Goal: Task Accomplishment & Management: Use online tool/utility

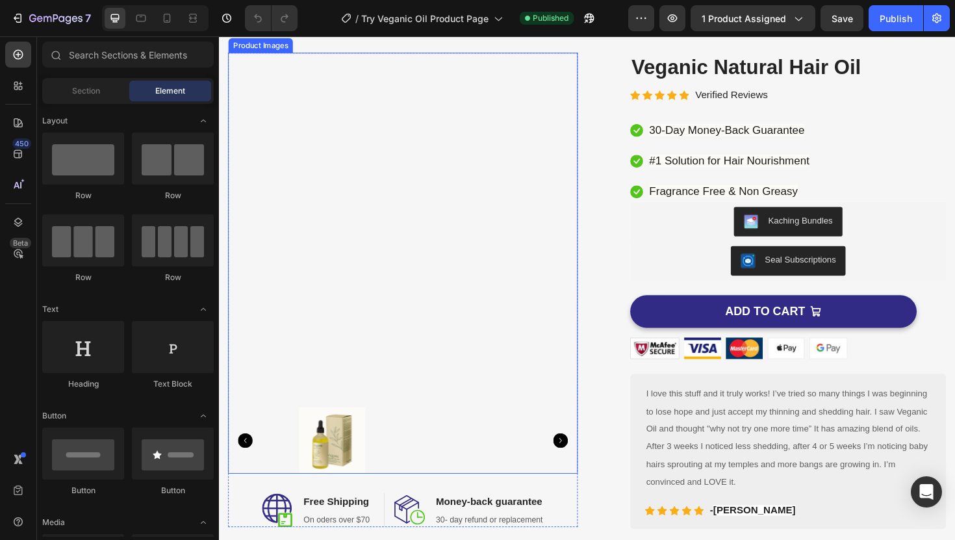
scroll to position [66, 0]
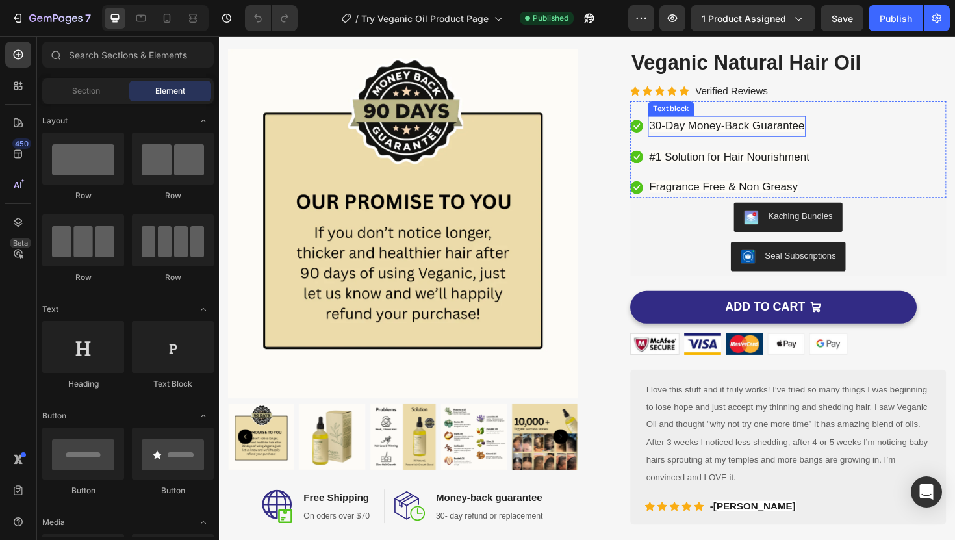
click at [730, 135] on span "30-Day Money-Back Guarantee" at bounding box center [757, 131] width 164 height 13
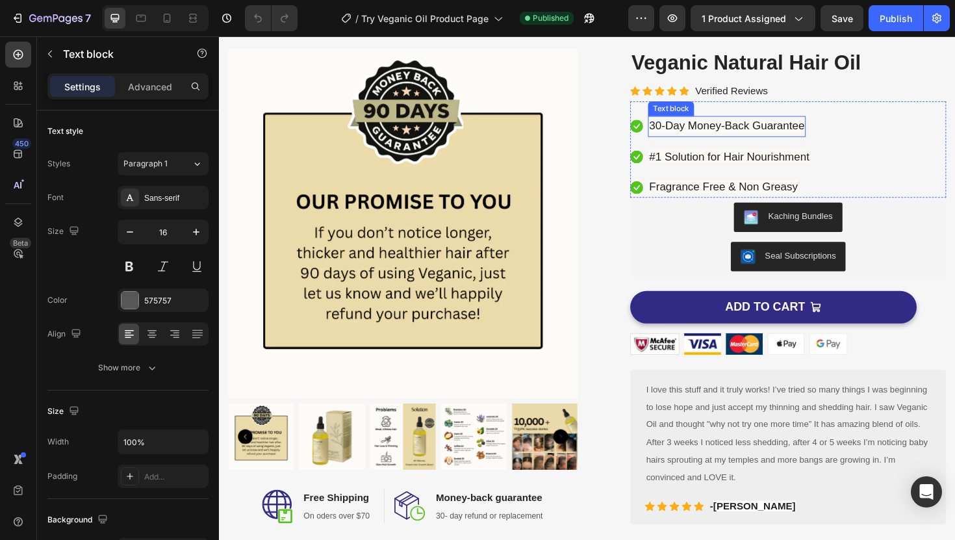
click at [730, 135] on span "30-Day Money-Back Guarantee" at bounding box center [757, 131] width 164 height 13
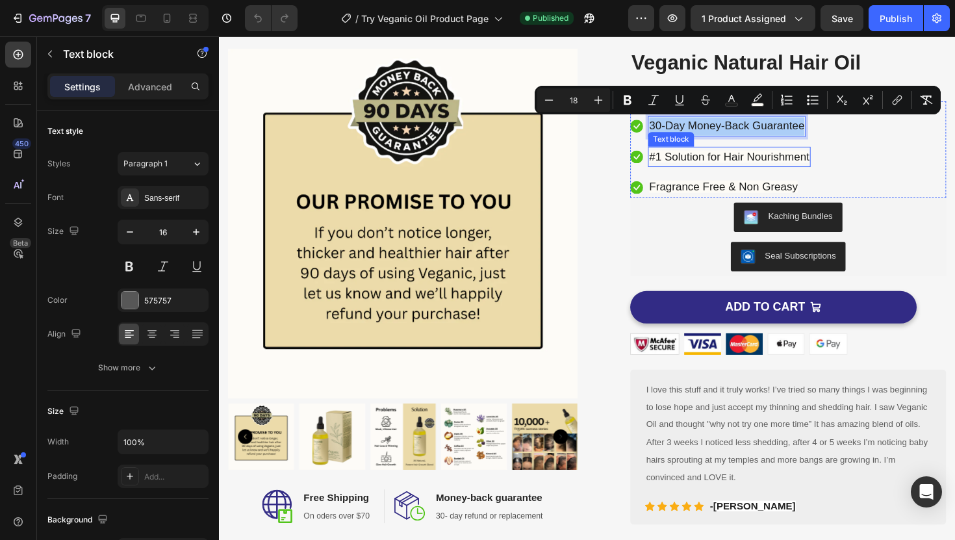
click at [730, 161] on span "#1 Solution for Hair Nourishment" at bounding box center [760, 163] width 170 height 13
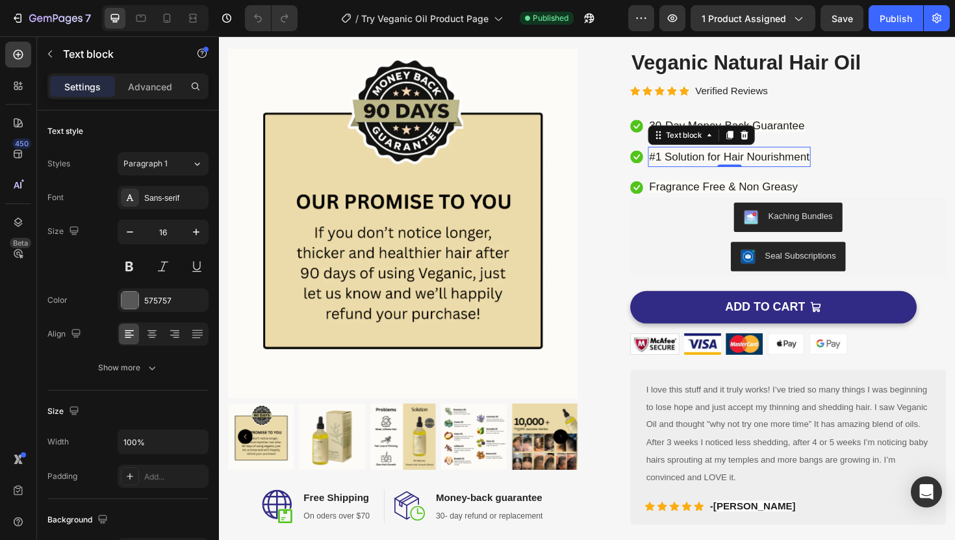
click at [677, 164] on span "#1 Solution for Hair Nourishment" at bounding box center [760, 163] width 170 height 13
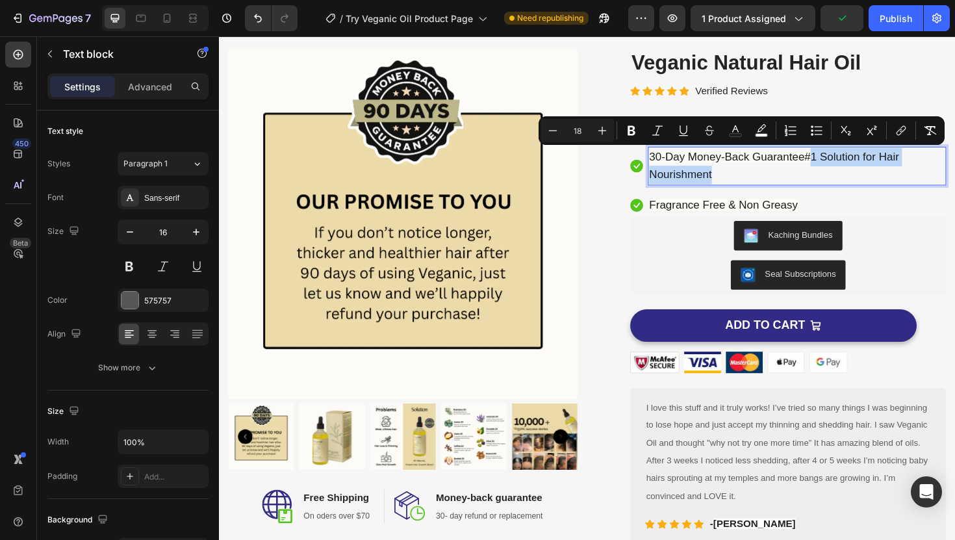
drag, startPoint x: 844, startPoint y: 162, endPoint x: 856, endPoint y: 192, distance: 32.9
click at [856, 192] on div "30-Day Money-Back Guarantee#1 Solution for Hair Nourishment" at bounding box center [831, 174] width 316 height 42
drag, startPoint x: 838, startPoint y: 159, endPoint x: 851, endPoint y: 189, distance: 32.9
click at [851, 189] on p "30-Day Money-Back Guarantee#1 Solution for Hair Nourishment" at bounding box center [831, 174] width 313 height 39
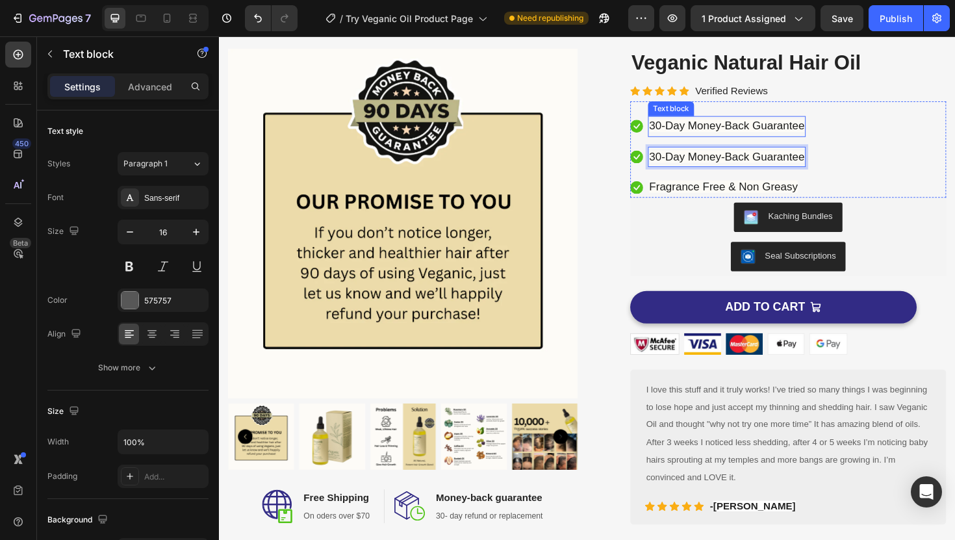
click at [792, 135] on span "30-Day Money-Back Guarantee" at bounding box center [757, 131] width 164 height 13
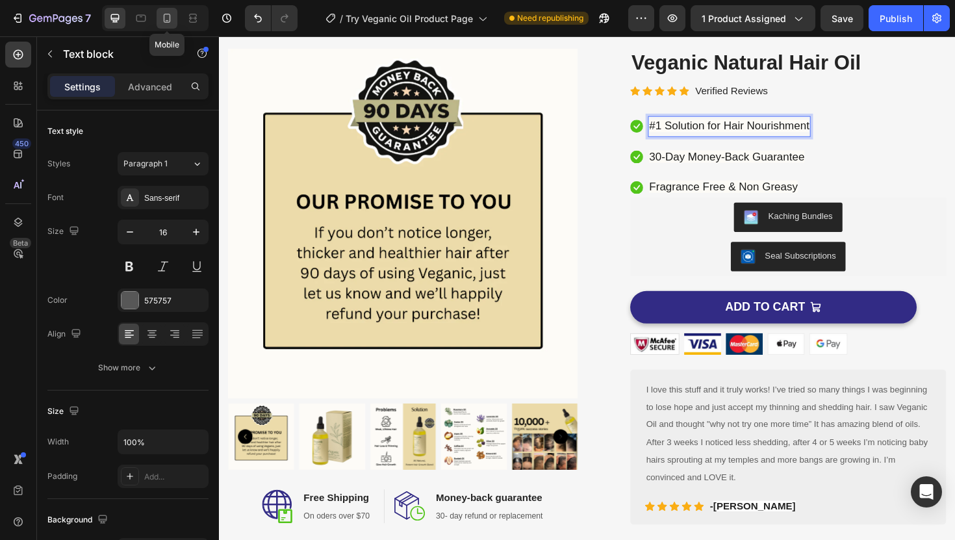
click at [168, 14] on icon at bounding box center [167, 18] width 7 height 9
type input "14"
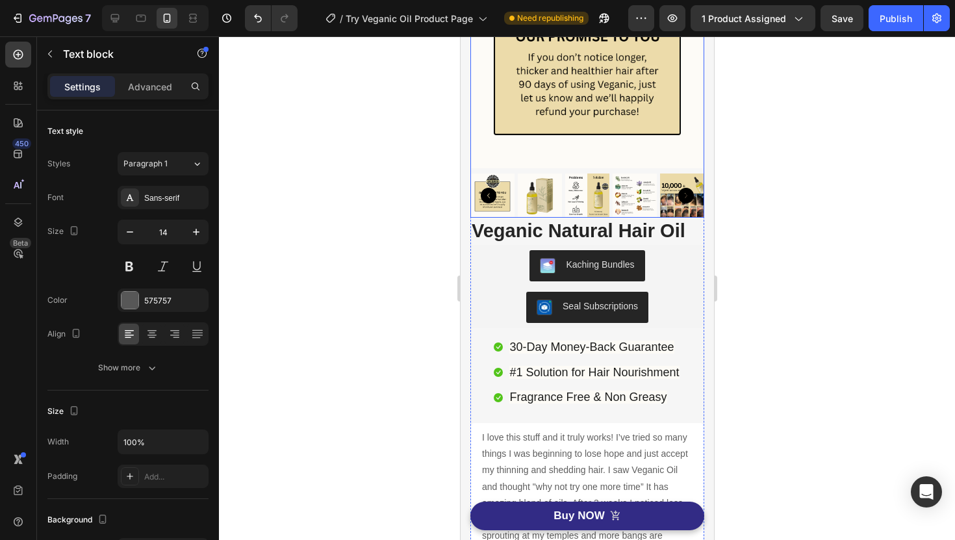
scroll to position [157, 0]
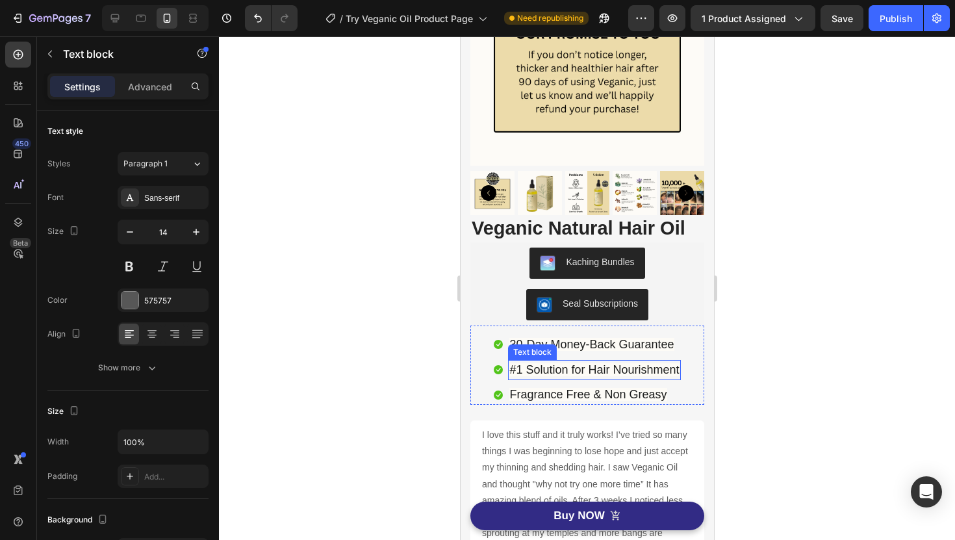
click at [557, 370] on span "#1 Solution for Hair Nourishment" at bounding box center [594, 369] width 170 height 13
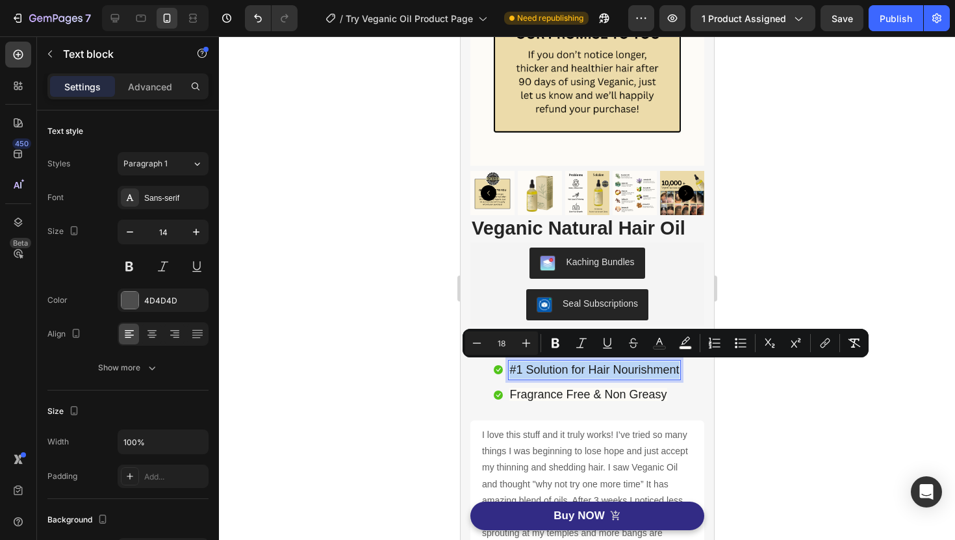
click at [542, 370] on span "#1 Solution for Hair Nourishment" at bounding box center [594, 369] width 170 height 13
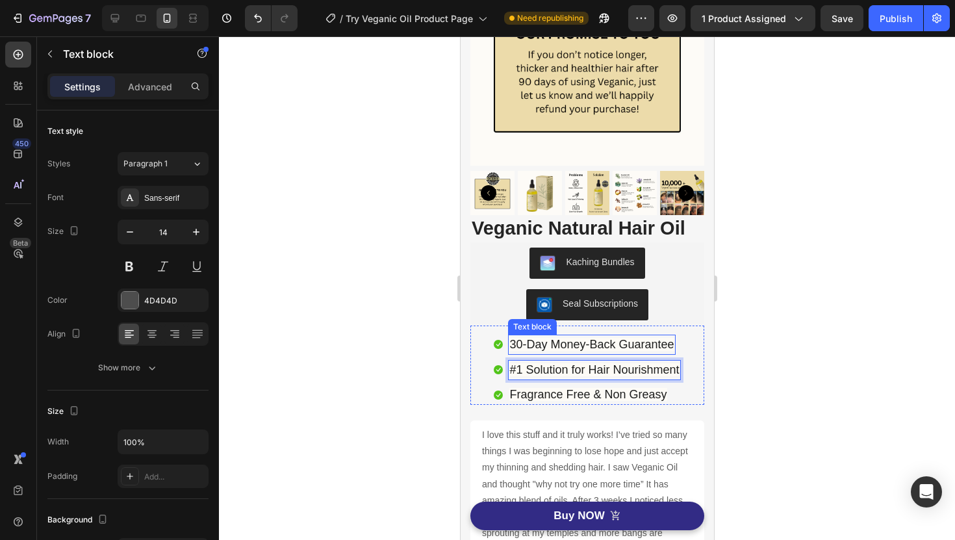
click at [511, 343] on span "30-Day Money-Back Guarantee" at bounding box center [591, 344] width 164 height 13
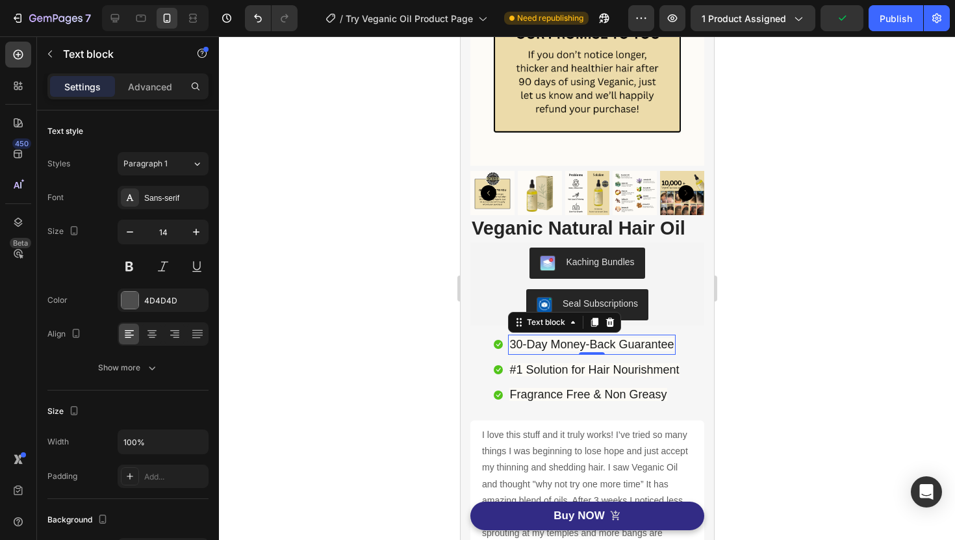
click at [511, 343] on span "30-Day Money-Back Guarantee" at bounding box center [591, 344] width 164 height 13
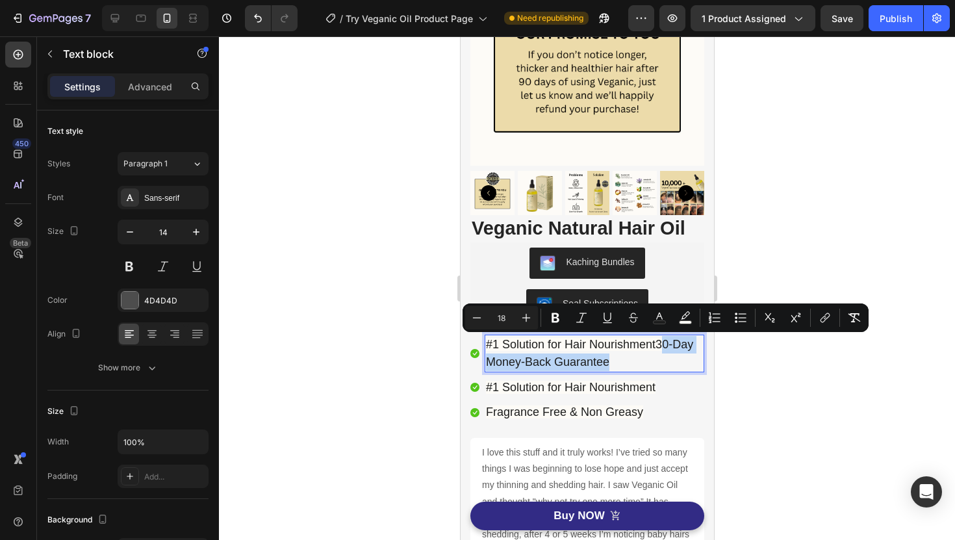
drag, startPoint x: 658, startPoint y: 344, endPoint x: 667, endPoint y: 359, distance: 17.5
click at [667, 359] on p "#1 Solution for Hair Nourishment30-Day Money-Back Guarantee" at bounding box center [593, 353] width 217 height 35
drag, startPoint x: 658, startPoint y: 345, endPoint x: 665, endPoint y: 358, distance: 14.8
click at [665, 358] on p "#1 Solution for Hair Nourishment30-Day Money-Back Guarantee" at bounding box center [593, 353] width 217 height 35
copy span "30-Day Money-Back Guarantee"
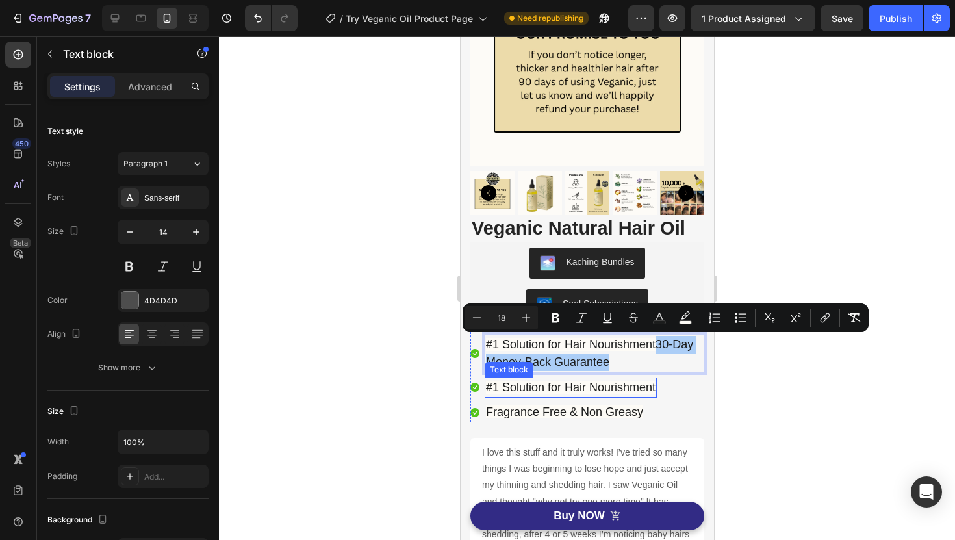
click at [576, 385] on span "#1 Solution for Hair Nourishment" at bounding box center [570, 387] width 170 height 13
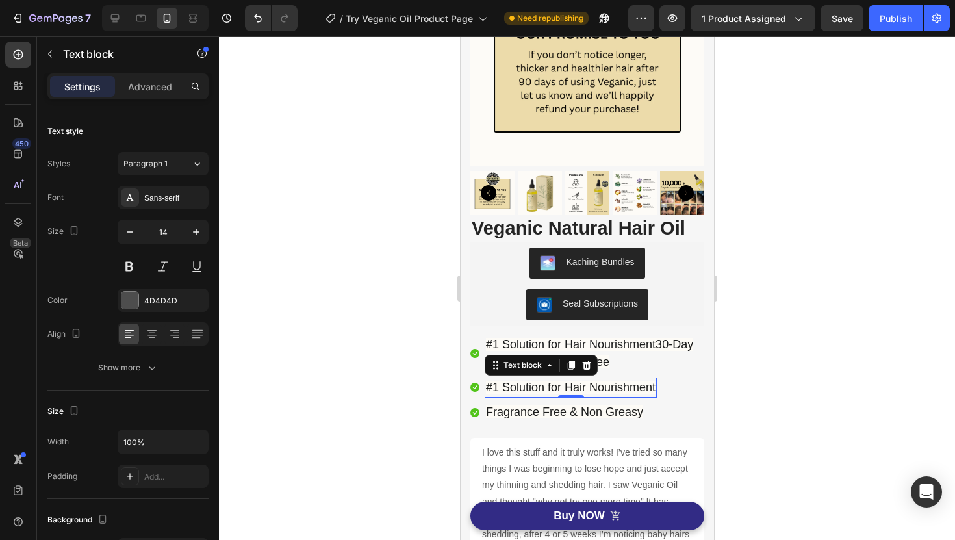
click at [576, 385] on span "#1 Solution for Hair Nourishment" at bounding box center [570, 387] width 170 height 13
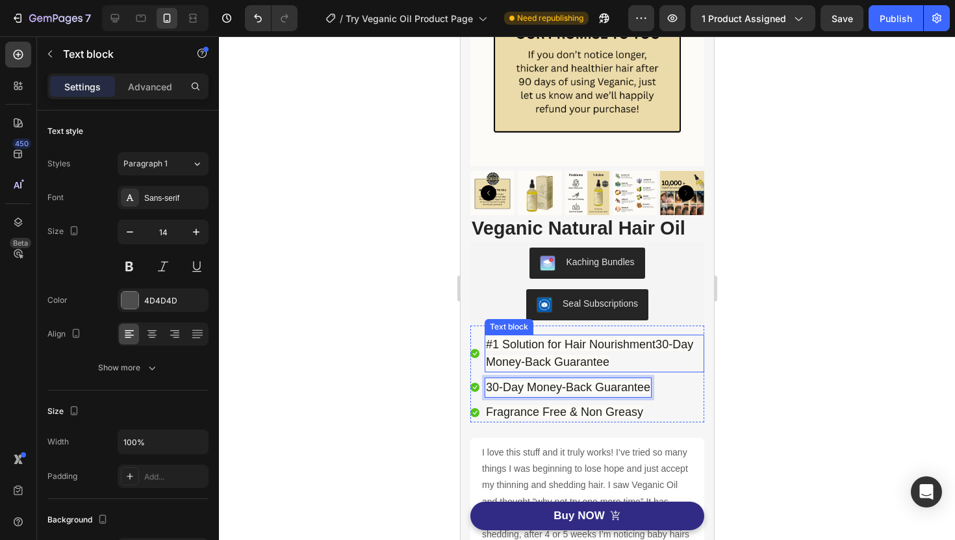
click at [604, 360] on span "#1 Solution for Hair Nourishment30-Day Money-Back Guarantee" at bounding box center [588, 353] width 207 height 31
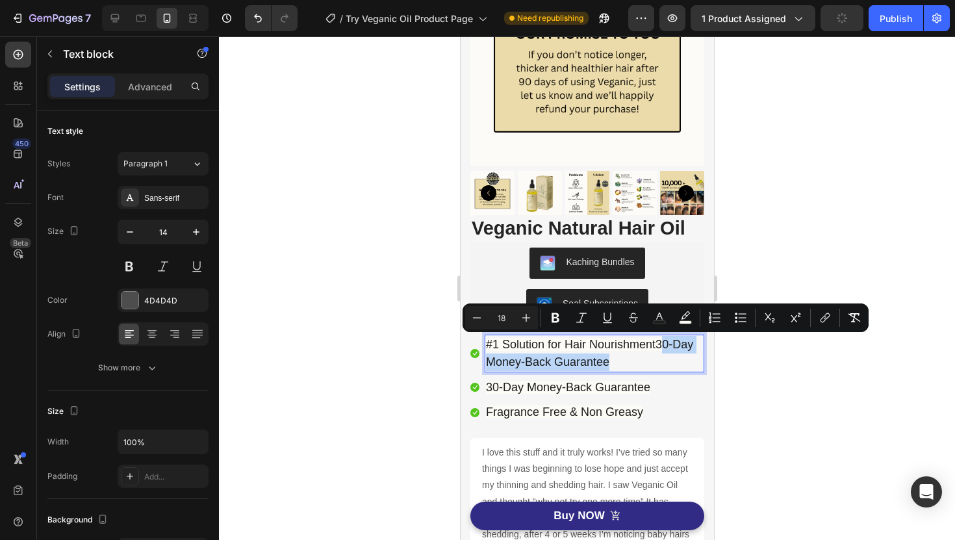
drag, startPoint x: 612, startPoint y: 361, endPoint x: 660, endPoint y: 344, distance: 51.6
click at [660, 344] on p "#1 Solution for Hair Nourishment30-Day Money-Back Guarantee" at bounding box center [593, 353] width 217 height 35
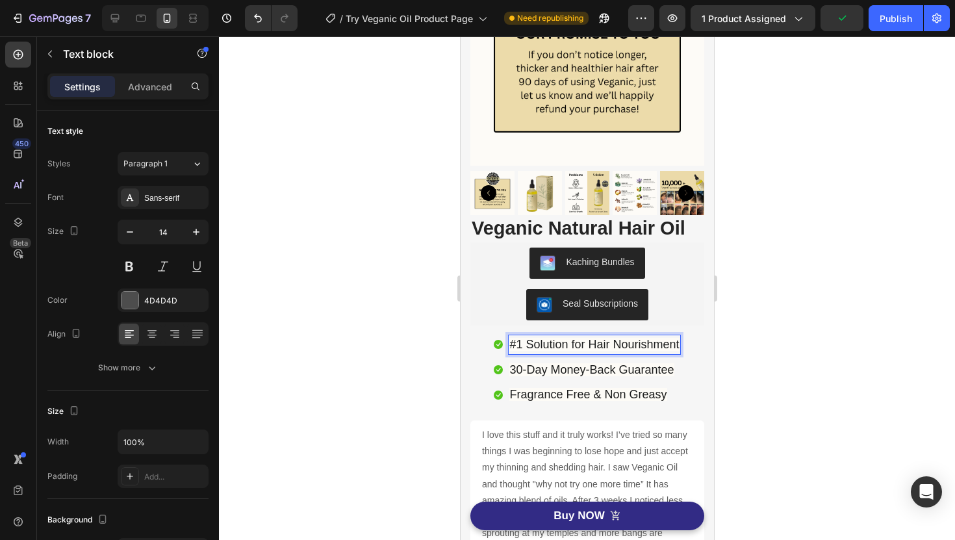
click at [849, 311] on div at bounding box center [587, 288] width 736 height 504
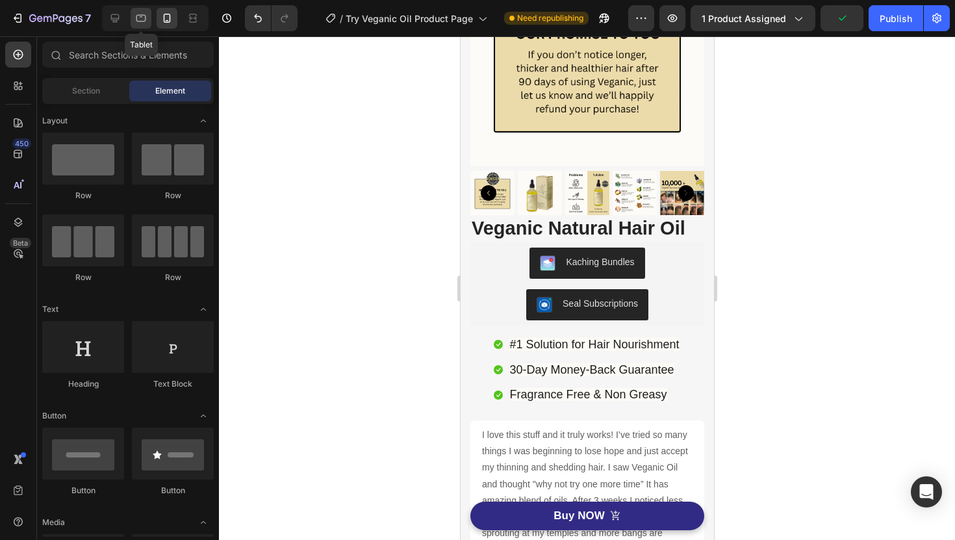
click at [137, 12] on icon at bounding box center [141, 18] width 13 height 13
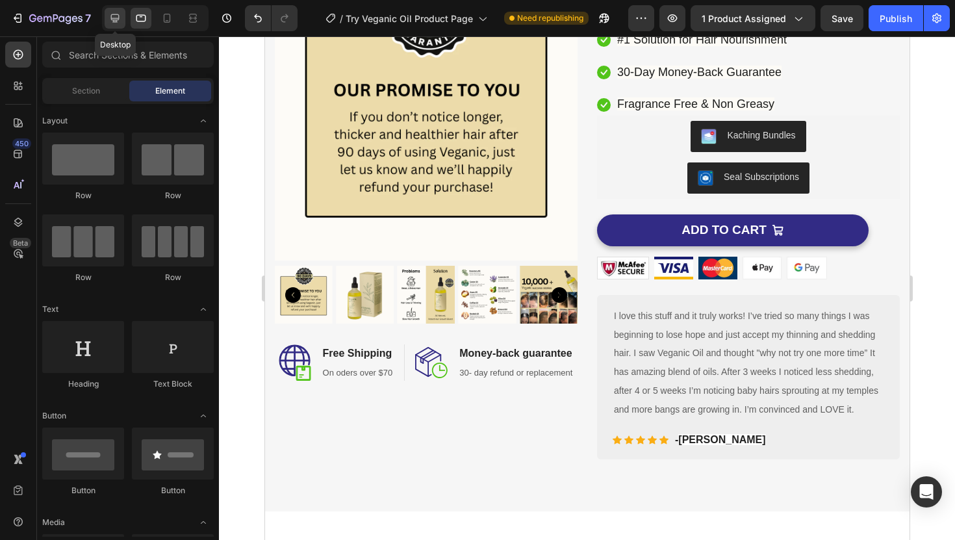
click at [121, 15] on icon at bounding box center [115, 18] width 13 height 13
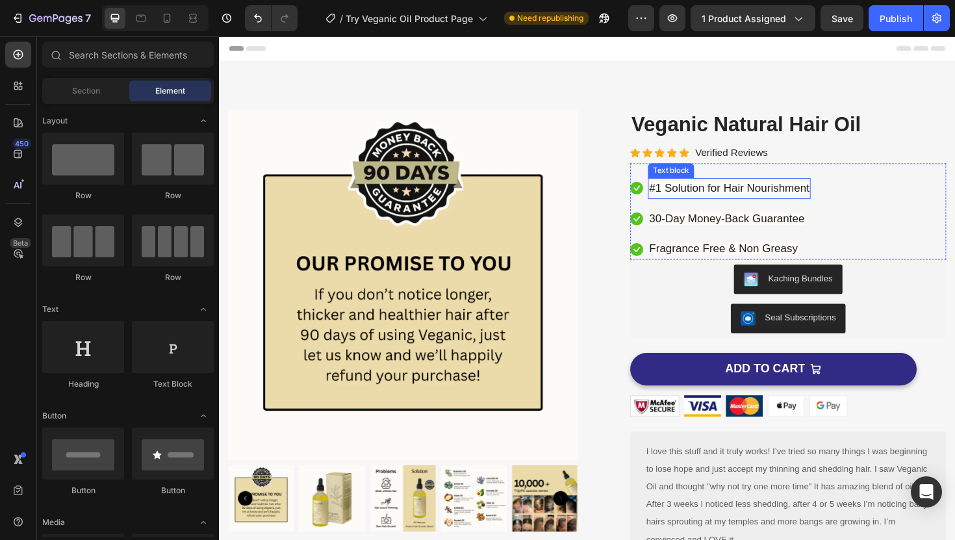
click at [743, 196] on span "#1 Solution for Hair Nourishment" at bounding box center [760, 196] width 170 height 13
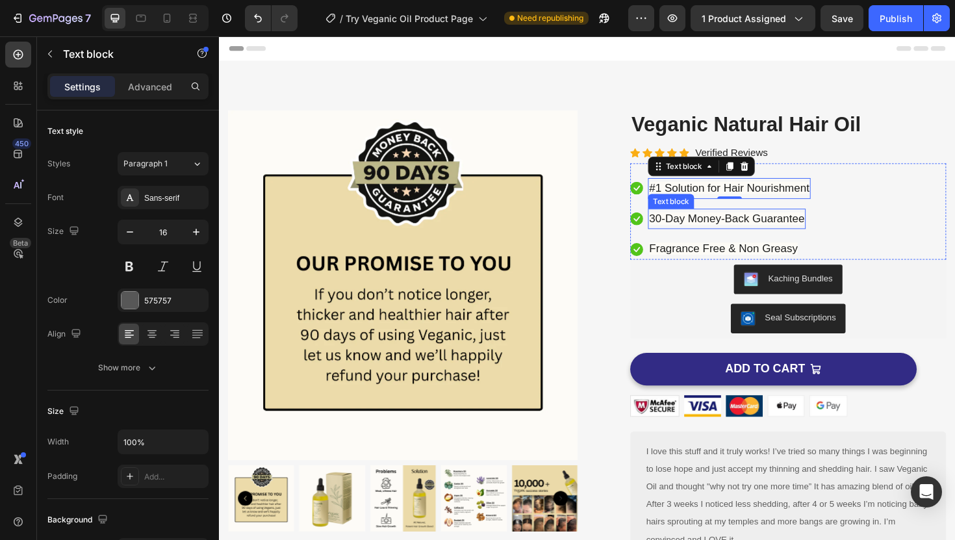
click at [748, 229] on span "30-Day Money-Back Guarantee" at bounding box center [757, 229] width 164 height 13
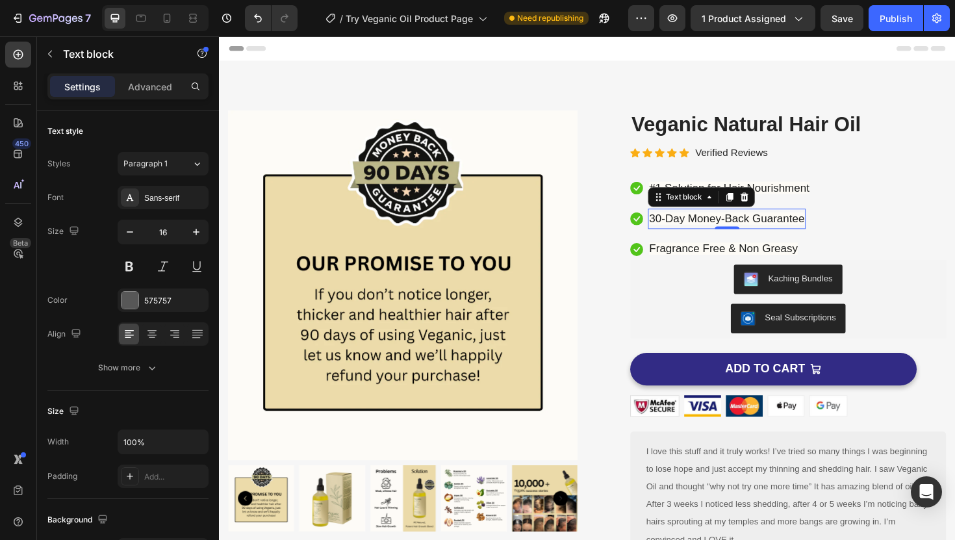
click at [748, 229] on span "30-Day Money-Back Guarantee" at bounding box center [757, 229] width 164 height 13
click at [164, 23] on icon at bounding box center [167, 18] width 13 height 13
type input "14"
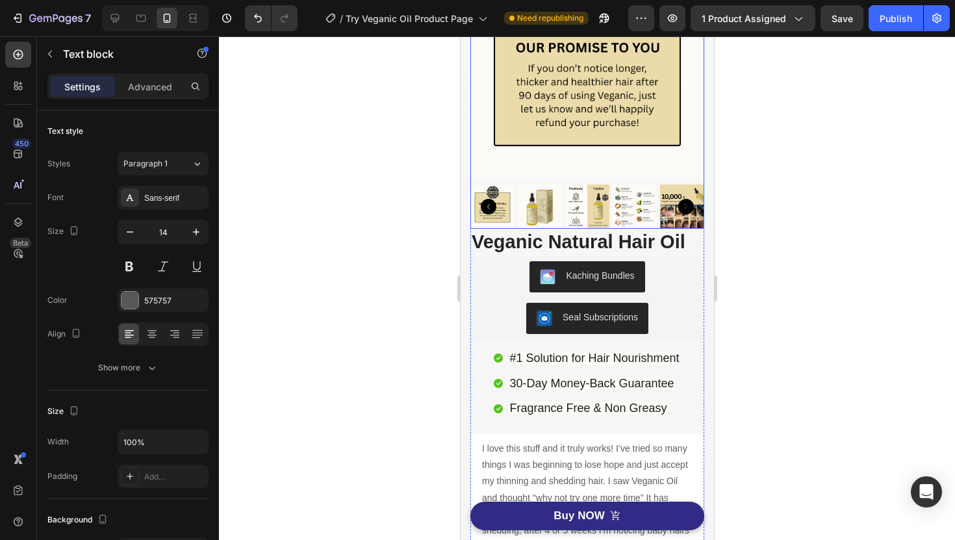
scroll to position [144, 0]
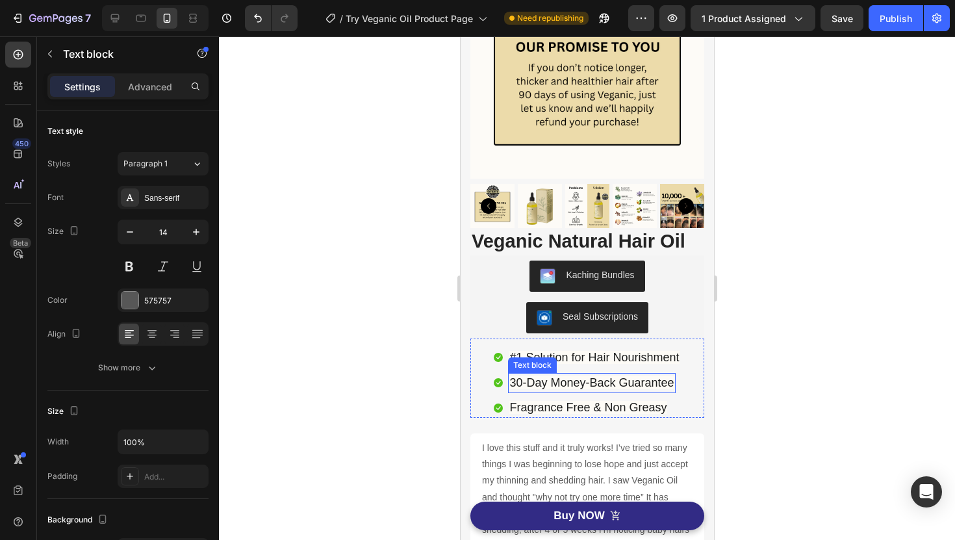
click at [615, 383] on span "30-Day Money-Back Guarantee" at bounding box center [591, 382] width 164 height 13
click at [904, 21] on div "Publish" at bounding box center [896, 19] width 32 height 14
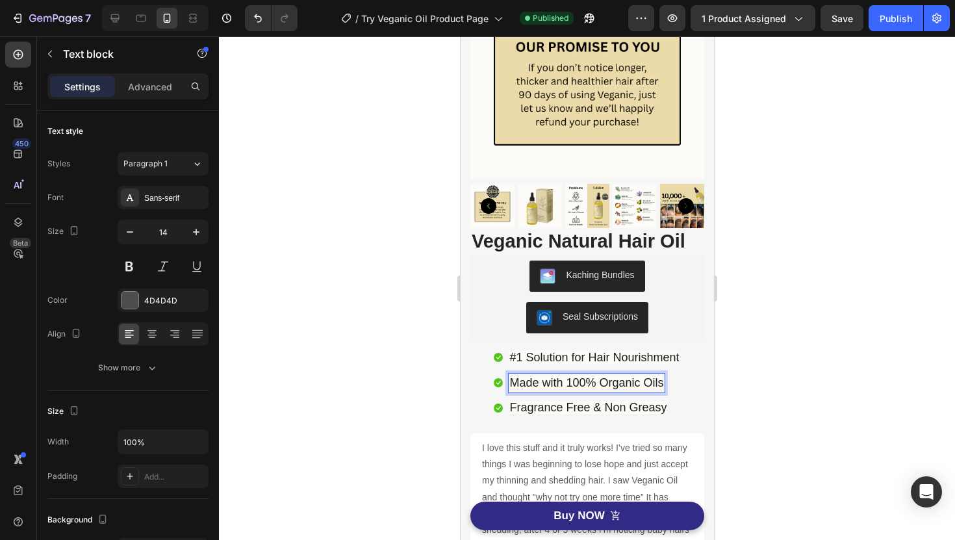
click at [601, 385] on span "Made with 100% Organic Oils" at bounding box center [586, 382] width 154 height 13
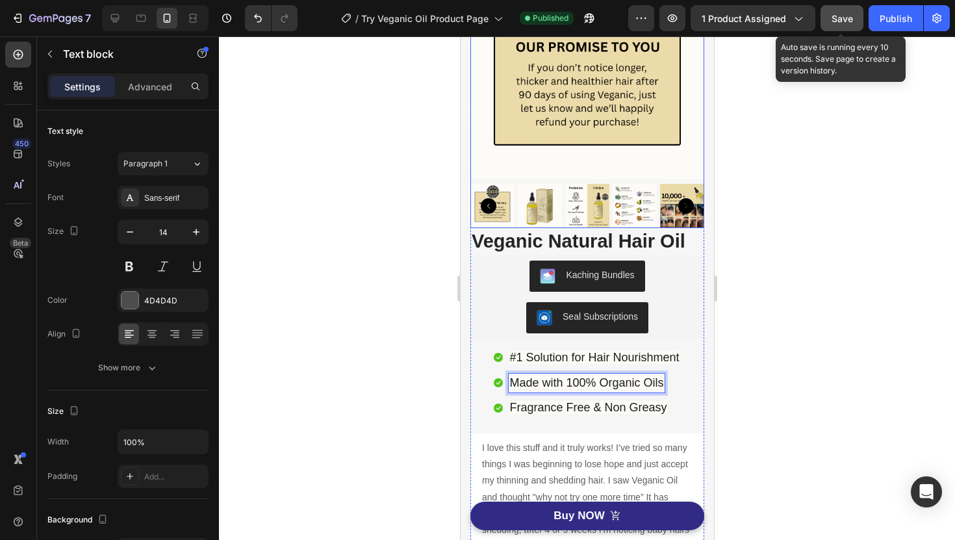
click at [861, 23] on button "Save" at bounding box center [842, 18] width 43 height 26
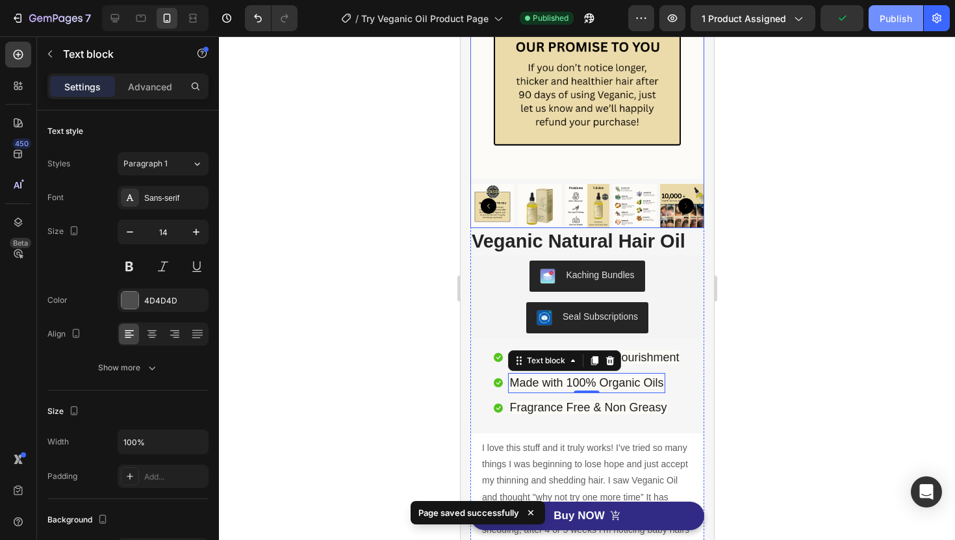
click at [903, 20] on div "Publish" at bounding box center [896, 19] width 32 height 14
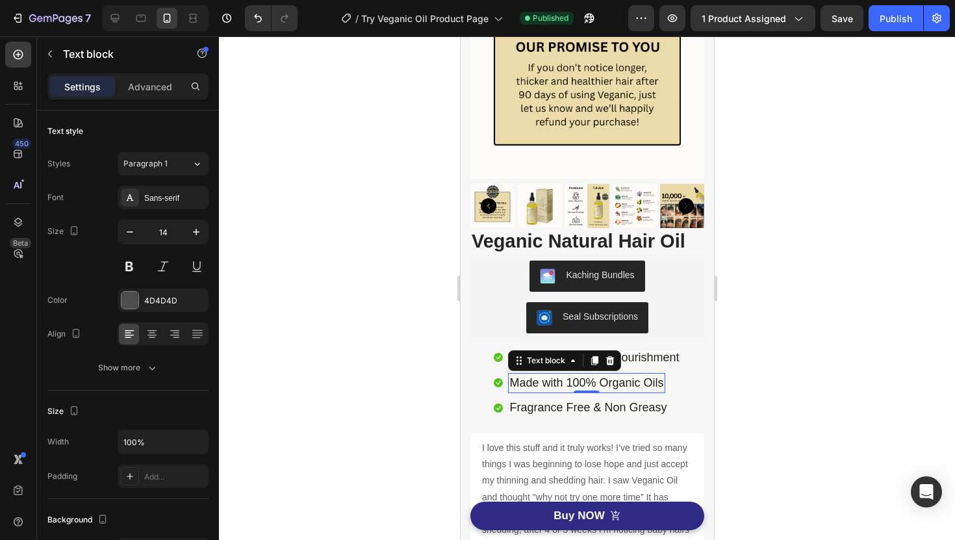
click at [827, 229] on div at bounding box center [587, 288] width 736 height 504
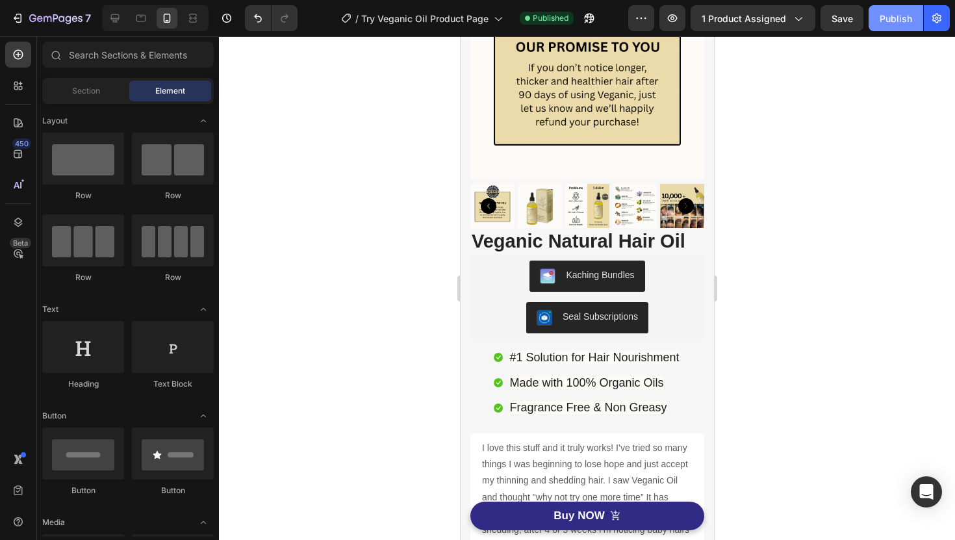
click at [883, 21] on div "Publish" at bounding box center [896, 19] width 32 height 14
click at [18, 12] on icon "button" at bounding box center [17, 18] width 13 height 13
